Goal: Transaction & Acquisition: Obtain resource

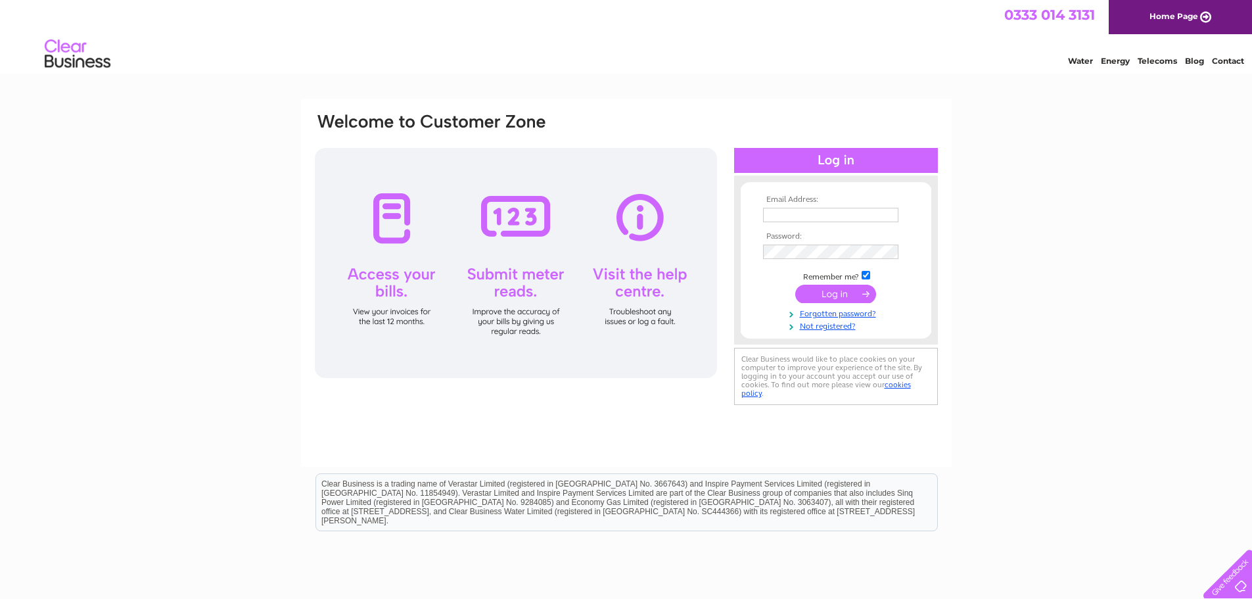
click at [789, 220] on input "text" at bounding box center [830, 215] width 135 height 14
type input "accounts@mintvelvet.co.uk"
click at [807, 290] on input "submit" at bounding box center [835, 295] width 81 height 18
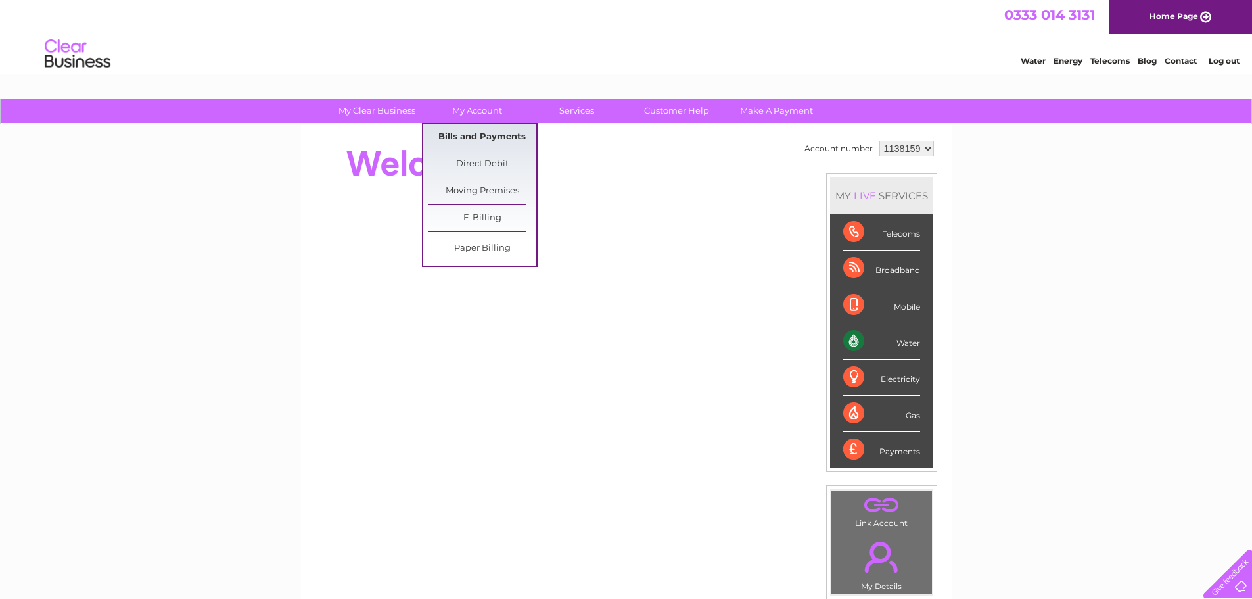
click at [493, 135] on link "Bills and Payments" at bounding box center [482, 137] width 108 height 26
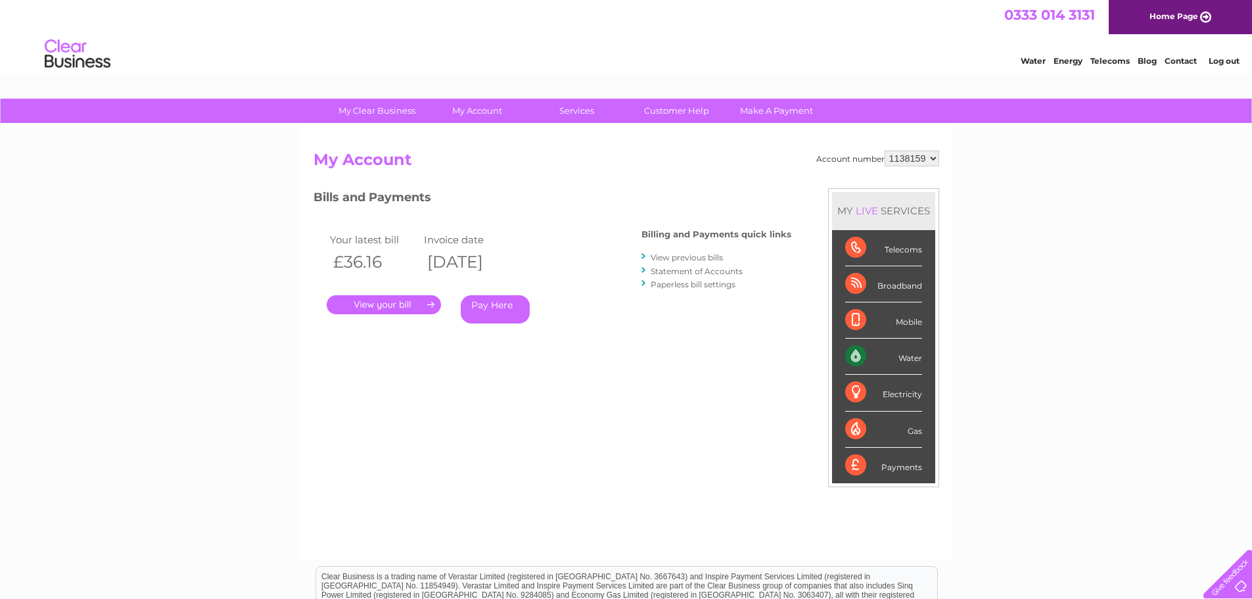
click at [372, 304] on link "." at bounding box center [384, 304] width 114 height 19
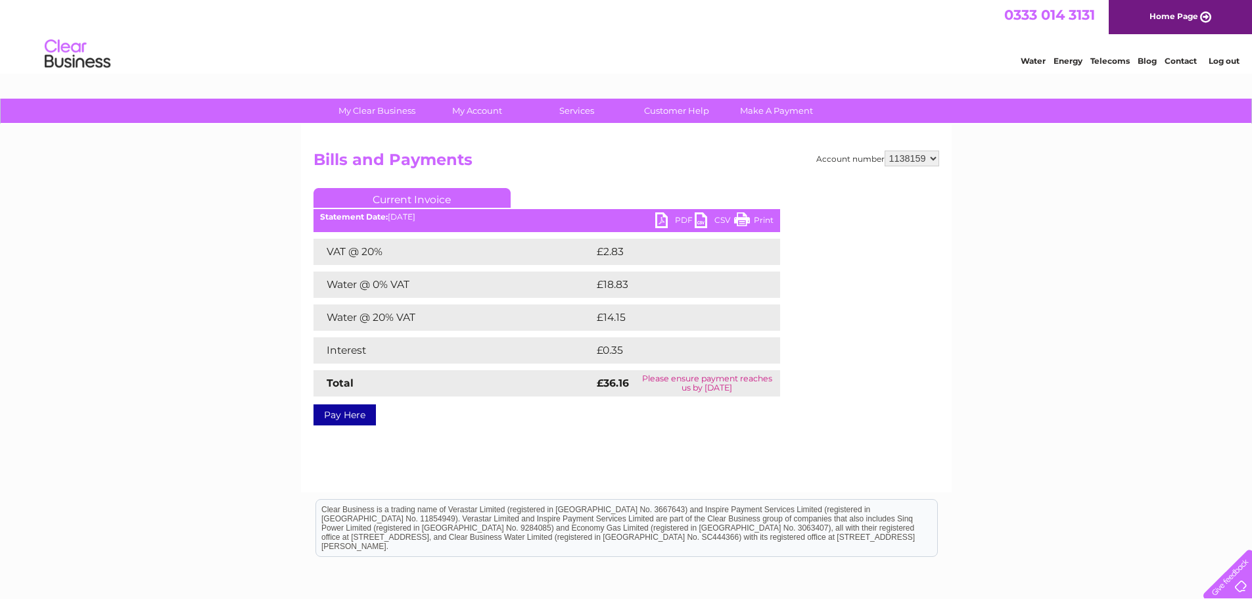
click at [661, 219] on link "PDF" at bounding box center [674, 221] width 39 height 19
